Goal: Information Seeking & Learning: Check status

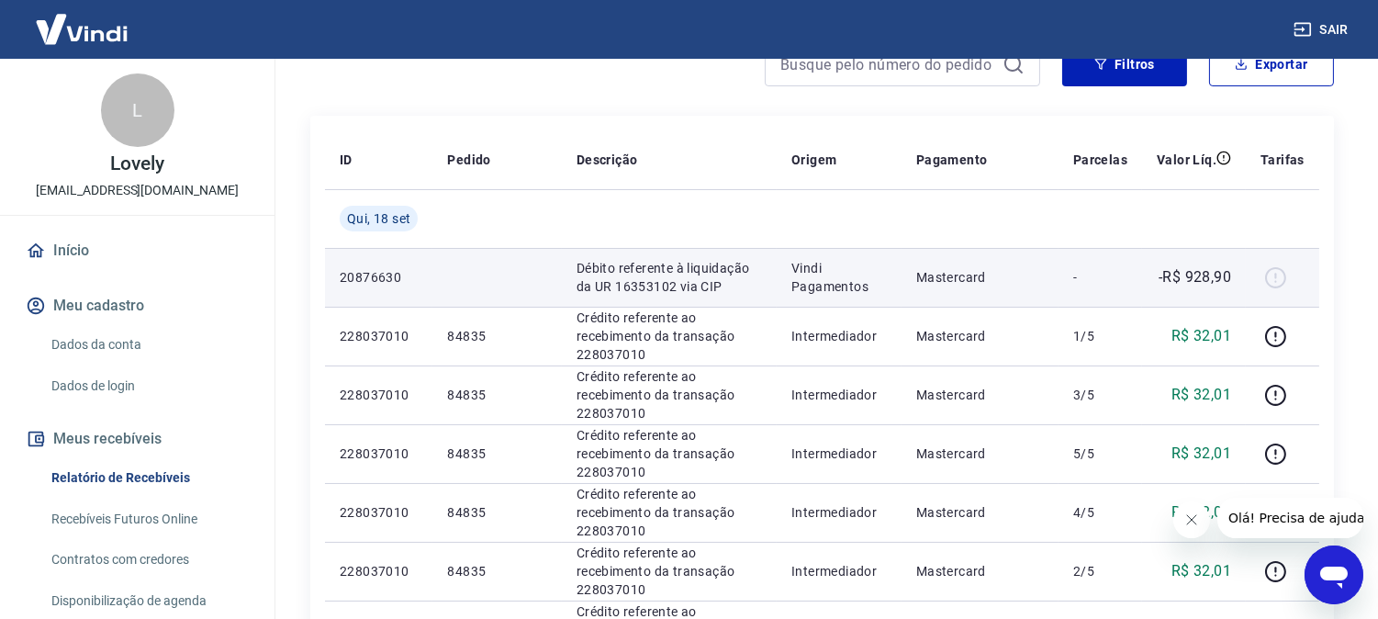
scroll to position [173, 0]
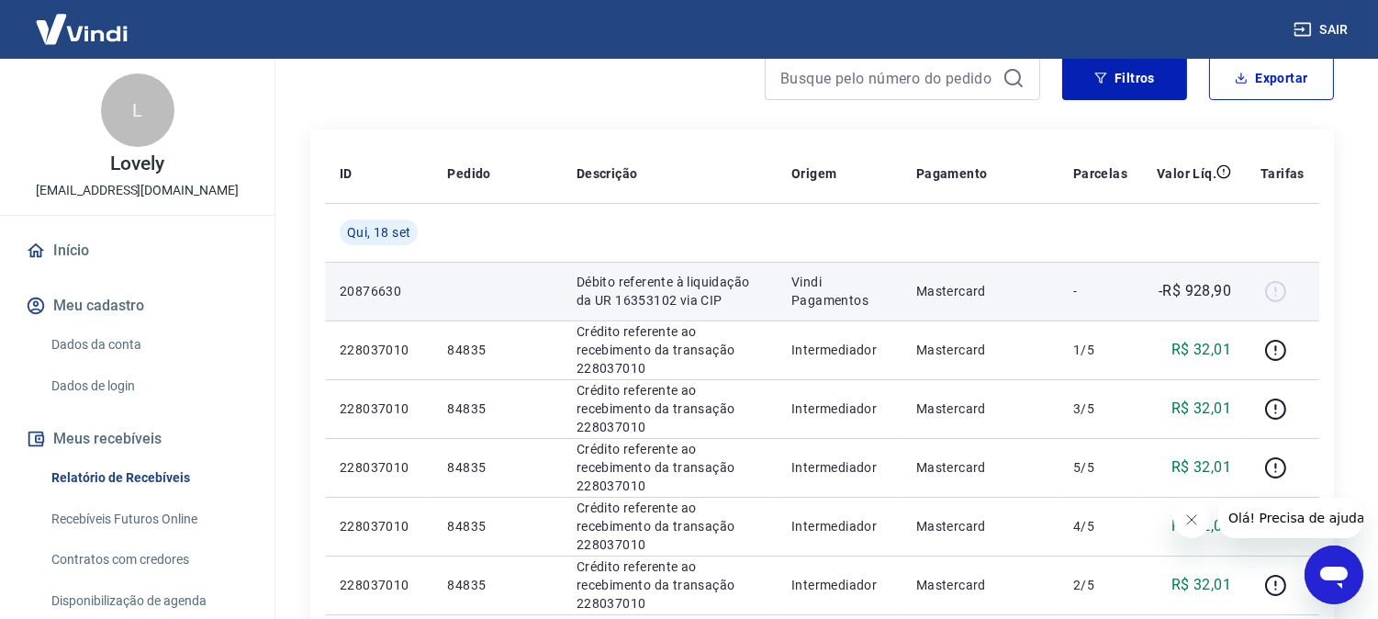
click at [1223, 287] on p "-R$ 928,90" at bounding box center [1194, 291] width 73 height 22
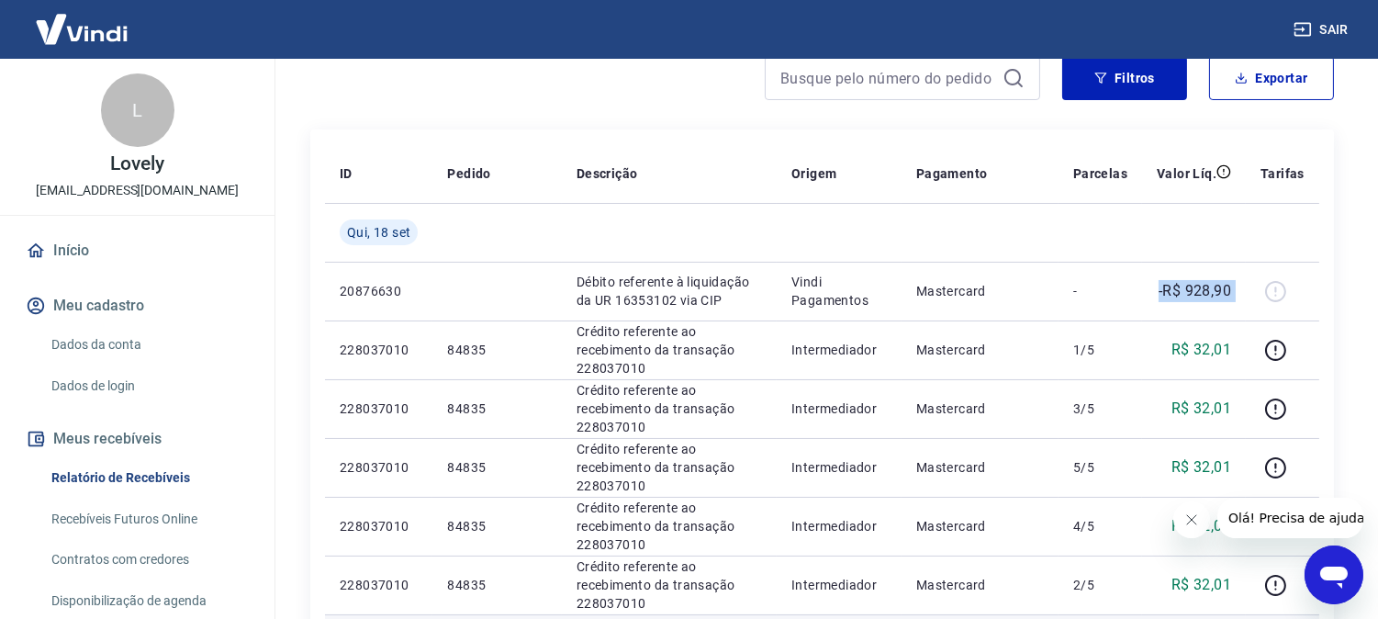
copy tr "-R$ 928,90"
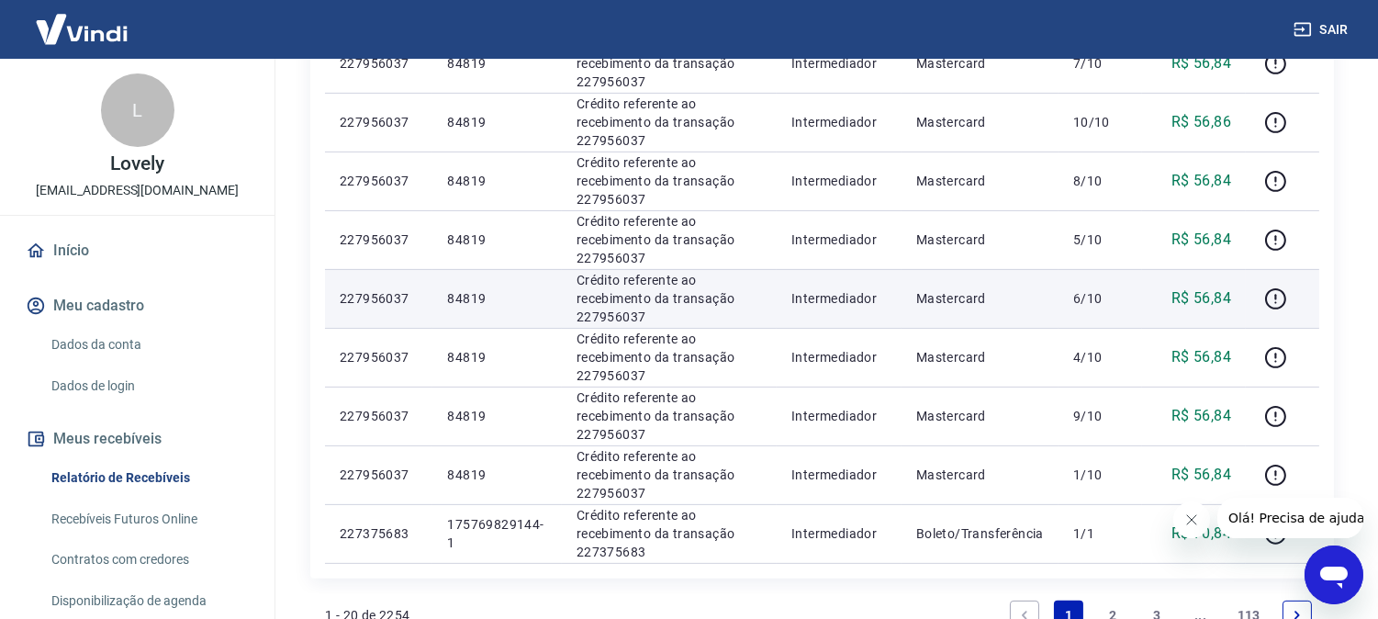
scroll to position [1291, 0]
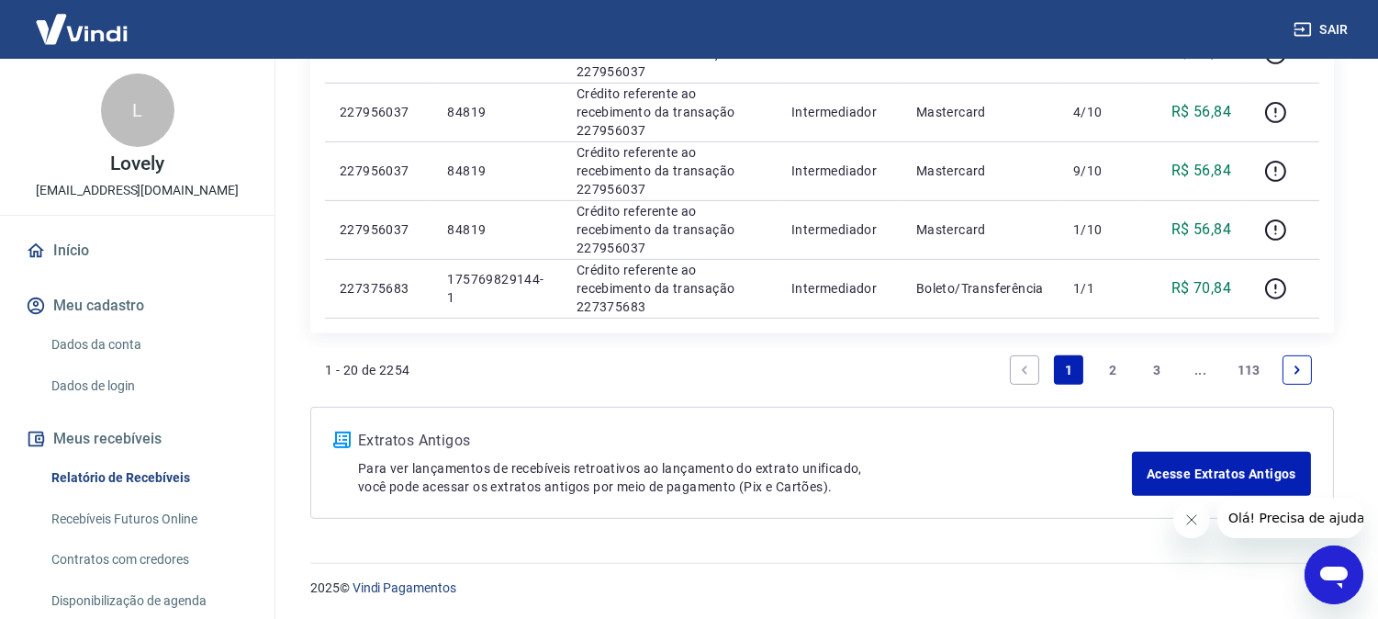
click at [1120, 373] on link "2" at bounding box center [1112, 369] width 29 height 29
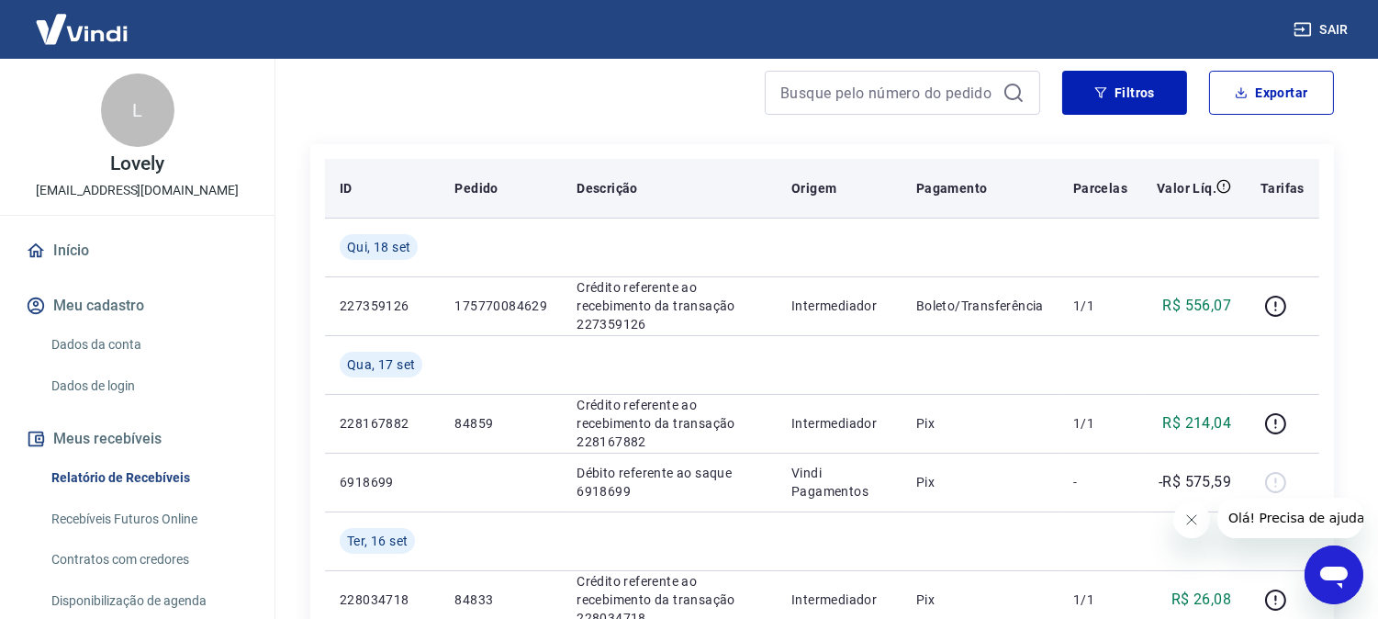
scroll to position [204, 0]
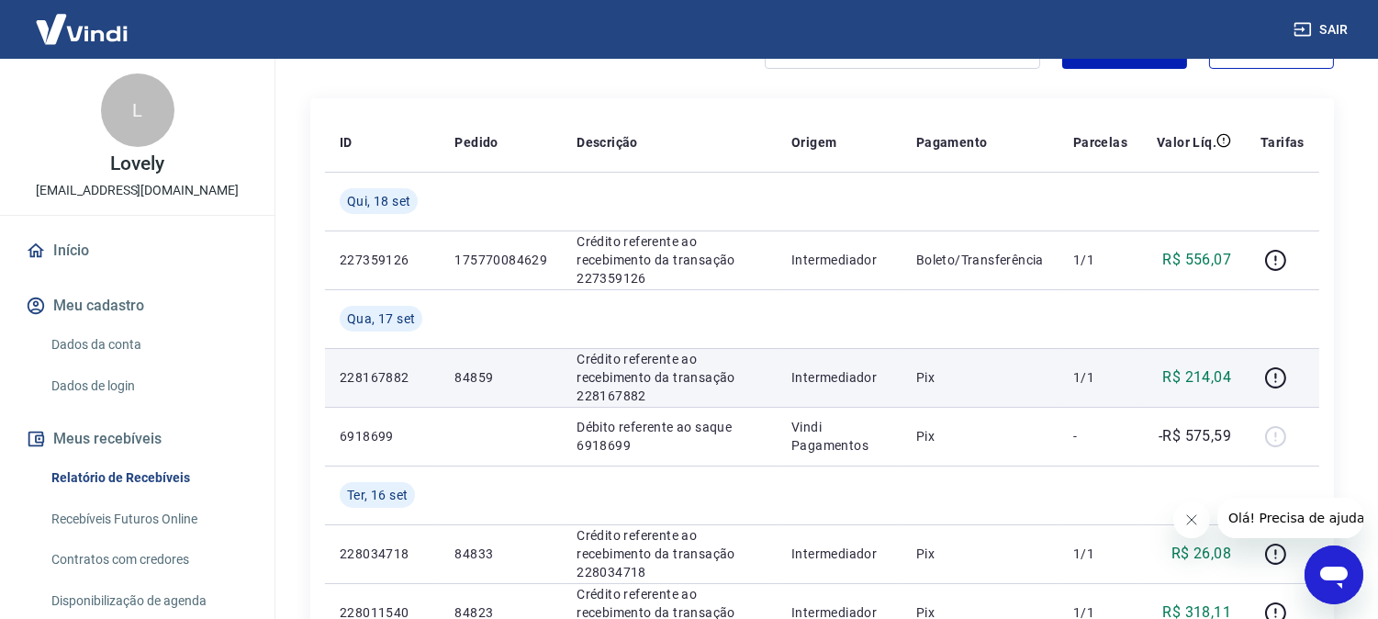
click at [1213, 382] on p "R$ 214,04" at bounding box center [1197, 377] width 69 height 22
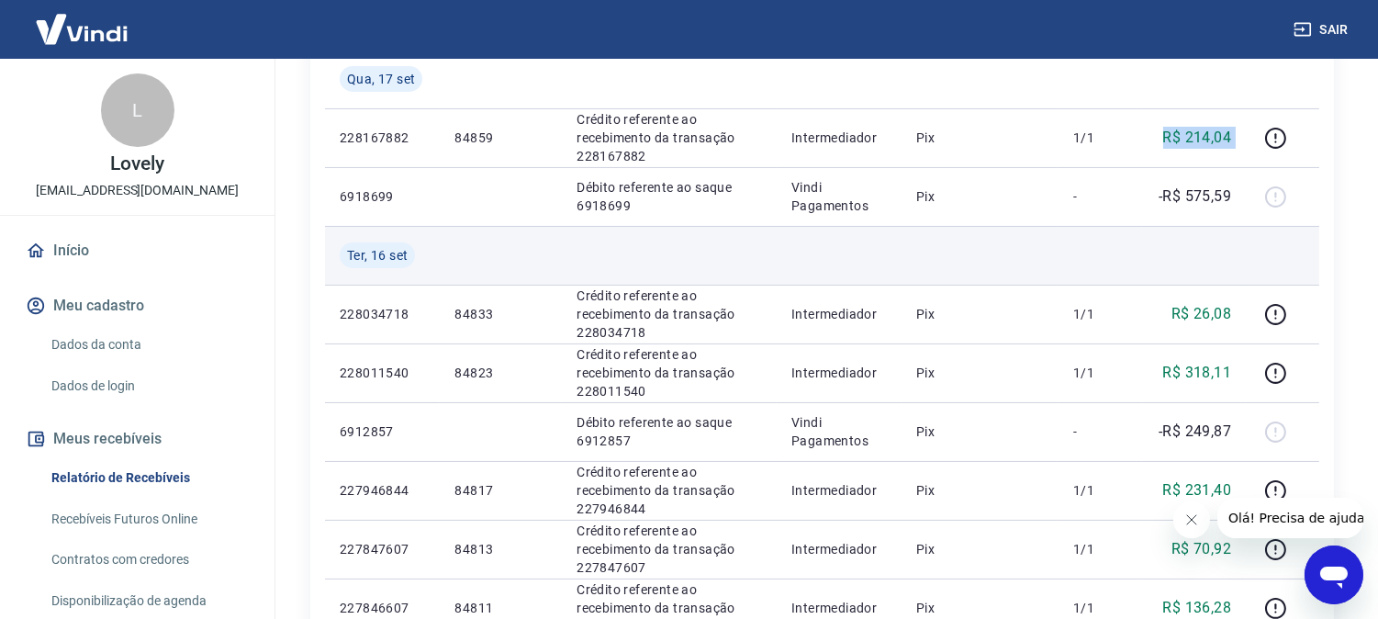
scroll to position [408, 0]
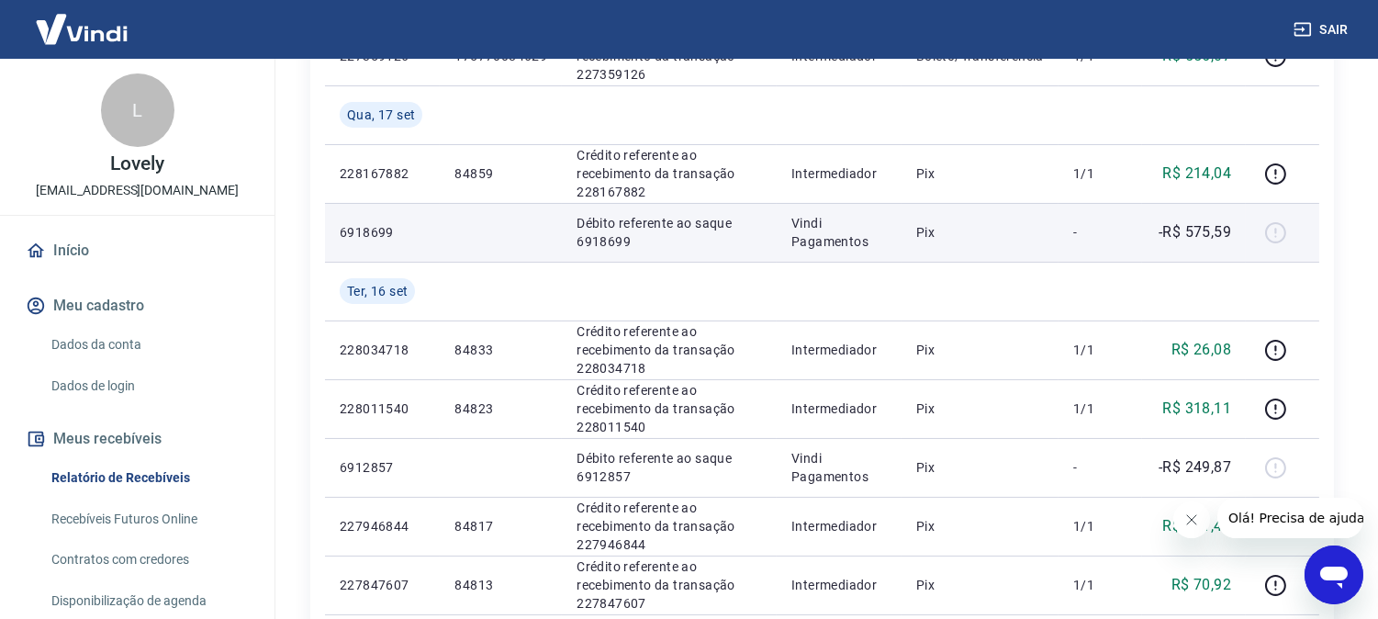
click at [1124, 213] on td "-" at bounding box center [1100, 232] width 84 height 59
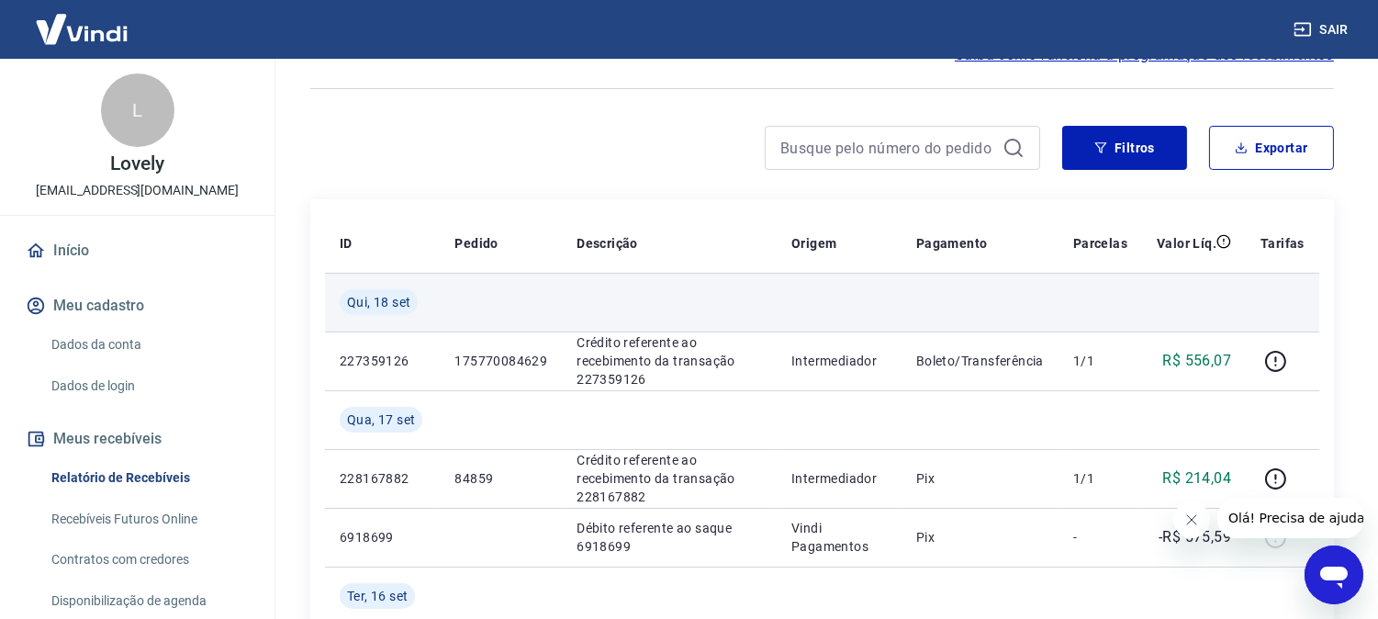
scroll to position [0, 0]
